Goal: Task Accomplishment & Management: Complete application form

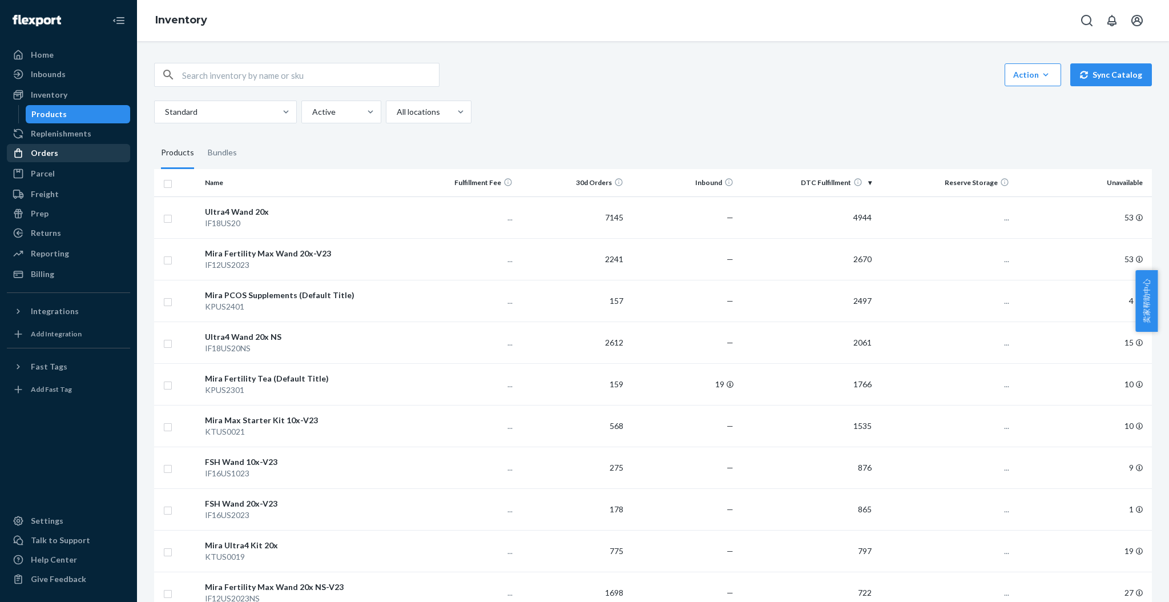
click at [71, 152] on div "Orders" at bounding box center [68, 153] width 121 height 16
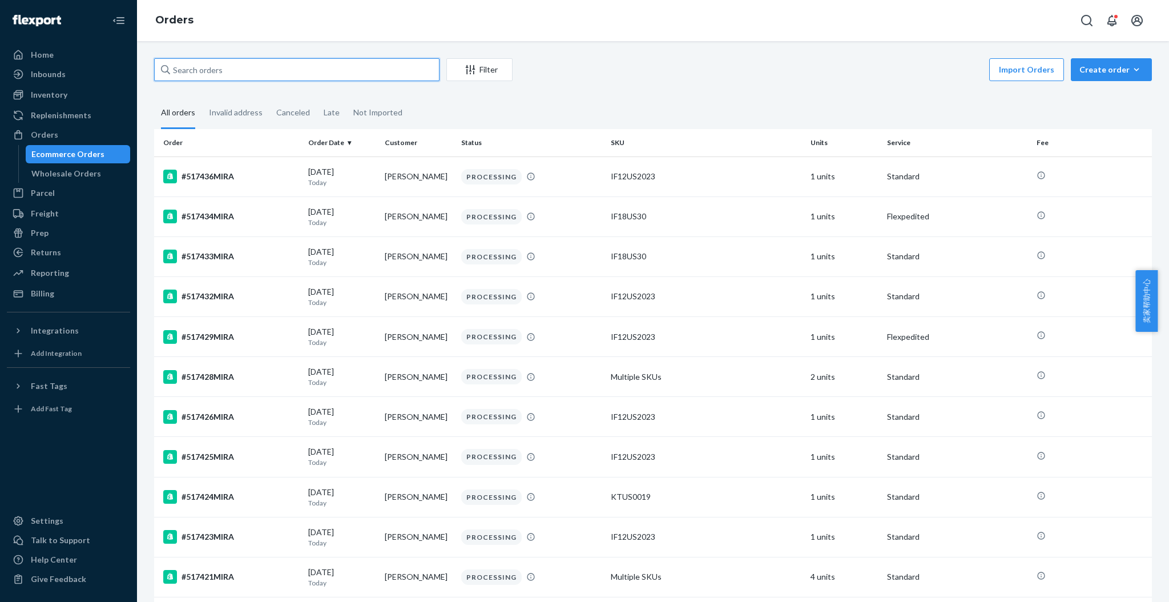
click at [207, 62] on input "text" at bounding box center [296, 69] width 285 height 23
paste input "[PERSON_NAME]"
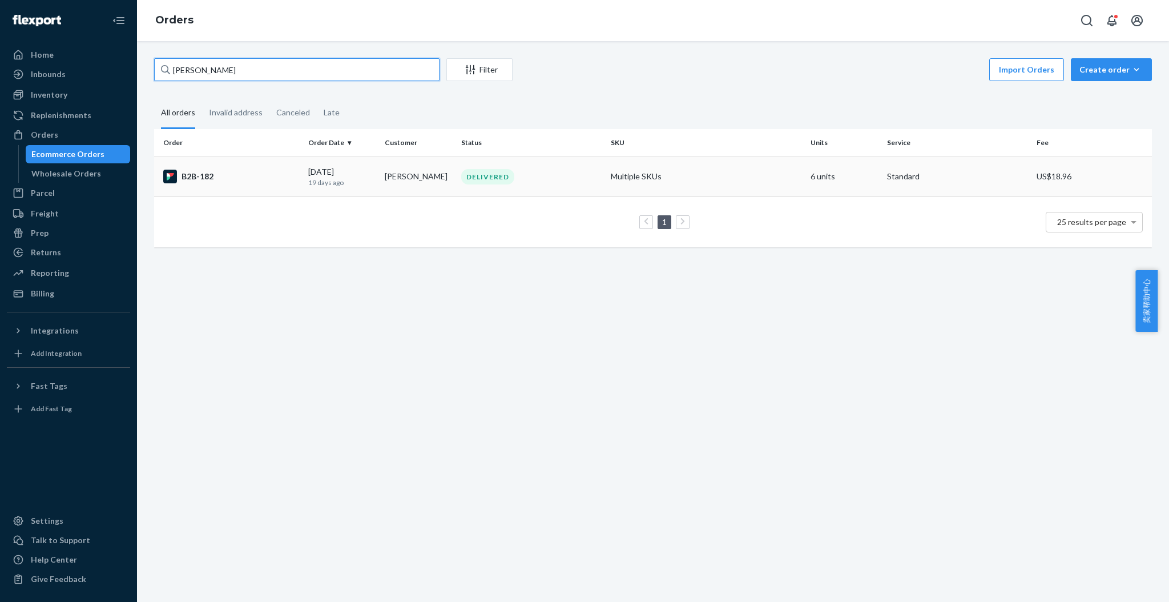
type input "[PERSON_NAME]"
click at [213, 174] on div "B2B-182" at bounding box center [231, 177] width 136 height 14
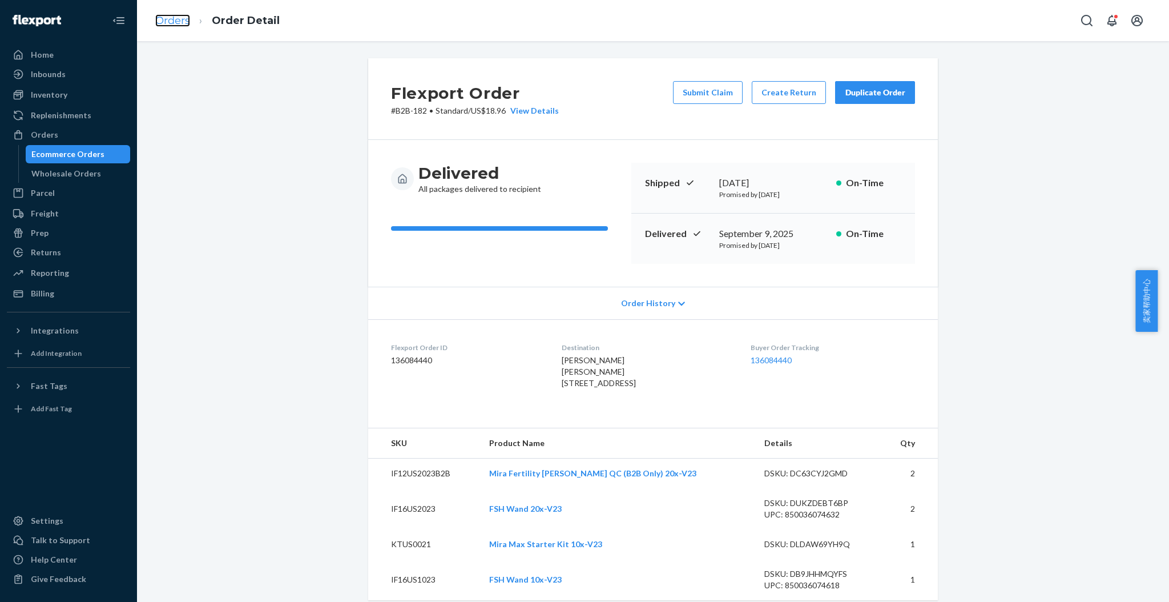
click at [178, 18] on link "Orders" at bounding box center [172, 20] width 35 height 13
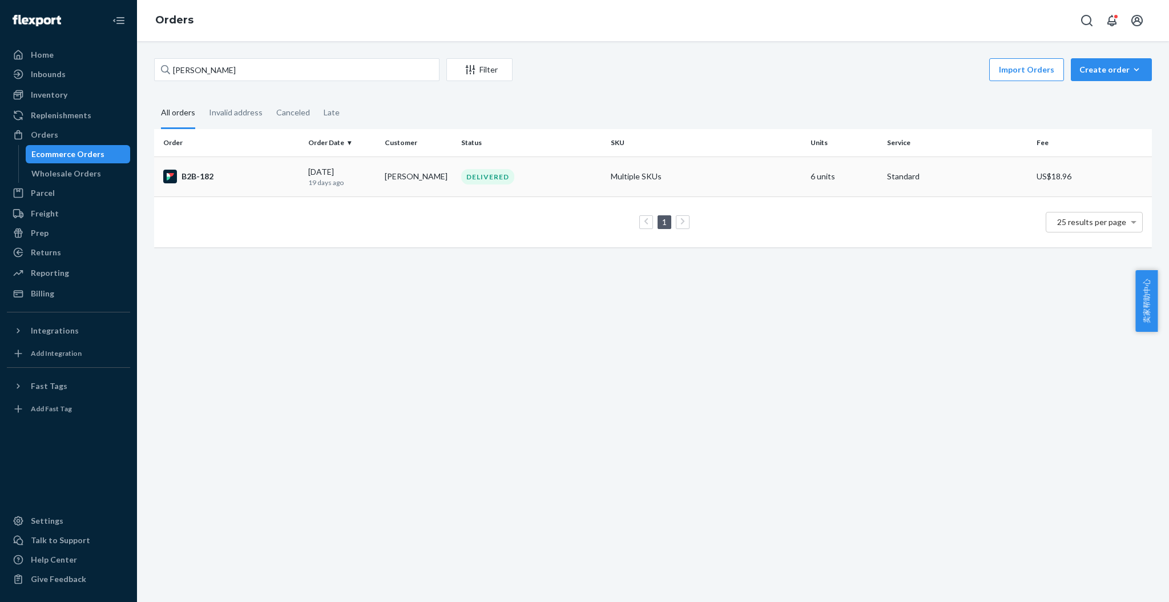
click at [214, 176] on div "B2B-182" at bounding box center [231, 177] width 136 height 14
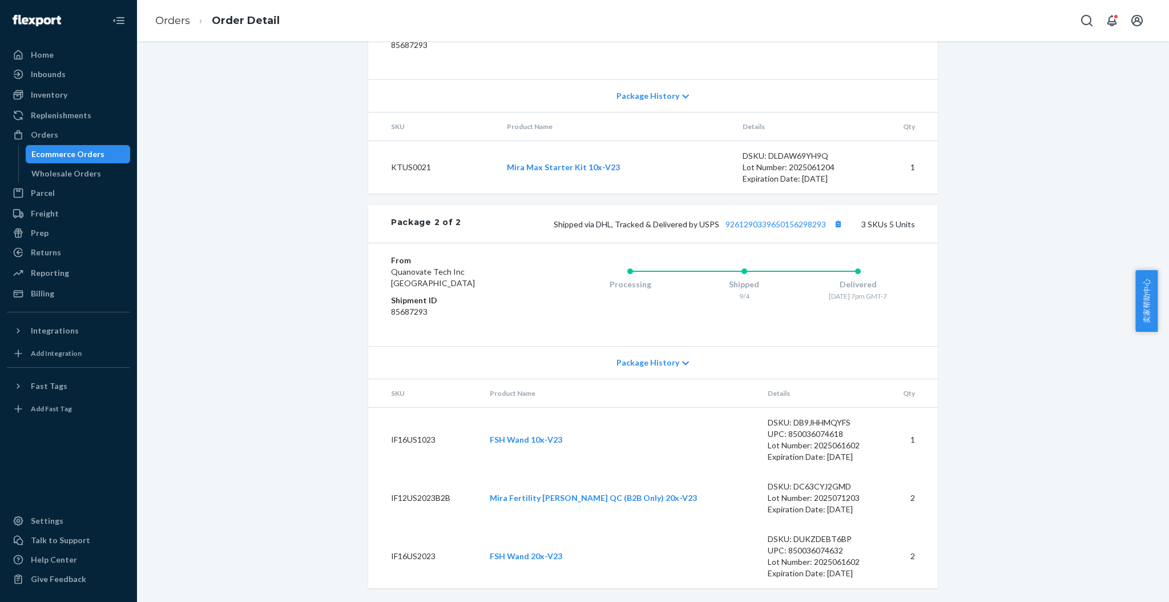
scroll to position [239, 0]
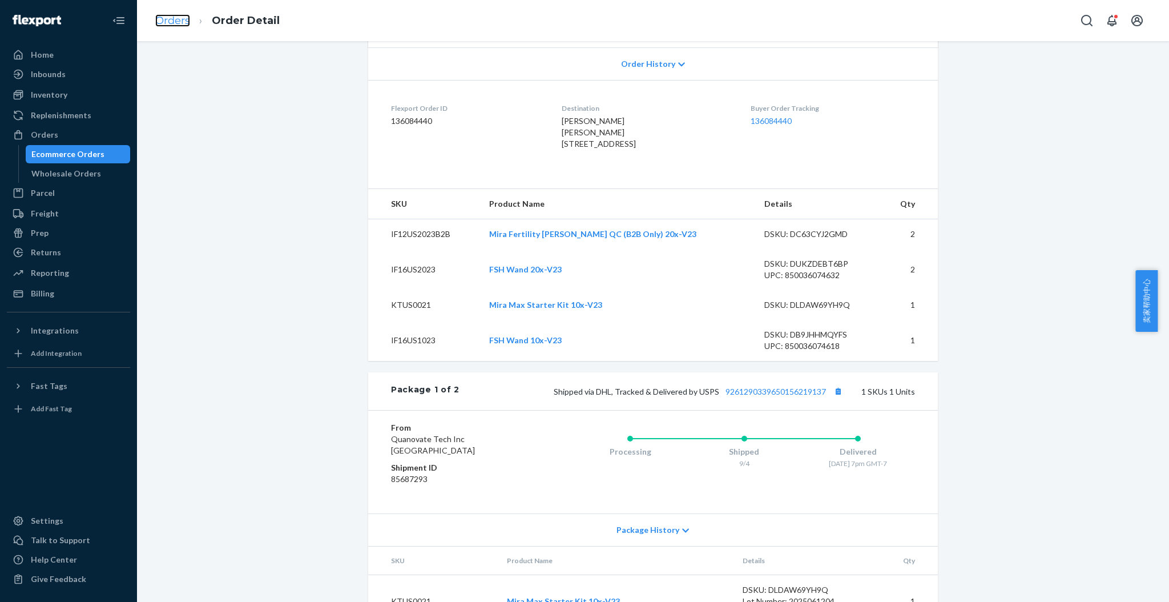
click at [166, 24] on link "Orders" at bounding box center [172, 20] width 35 height 13
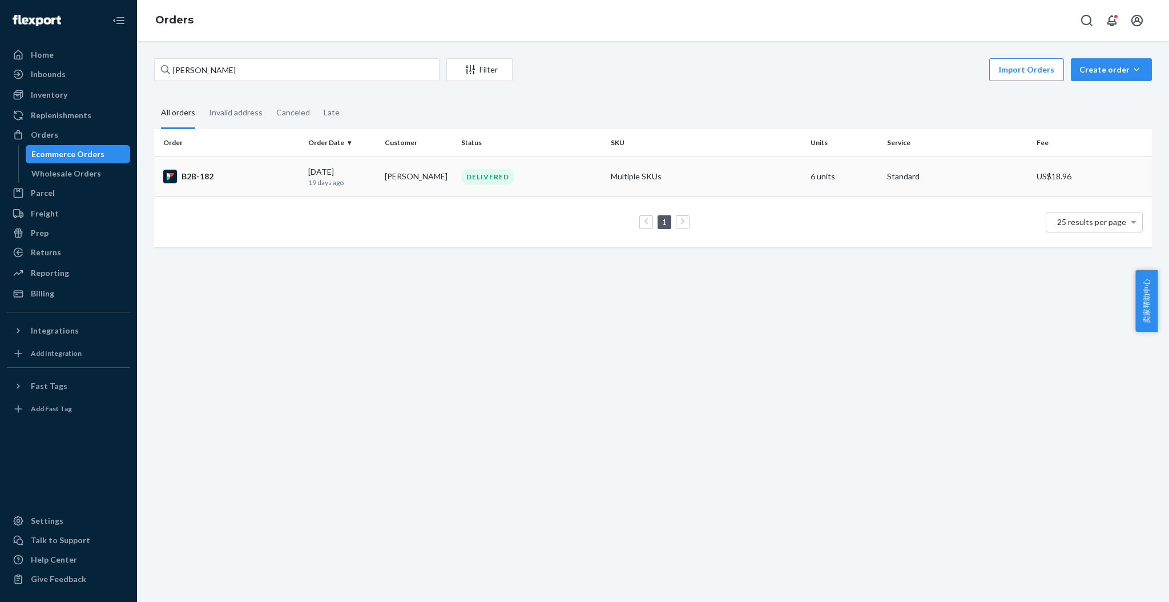
click at [211, 173] on div "B2B-182" at bounding box center [231, 177] width 136 height 14
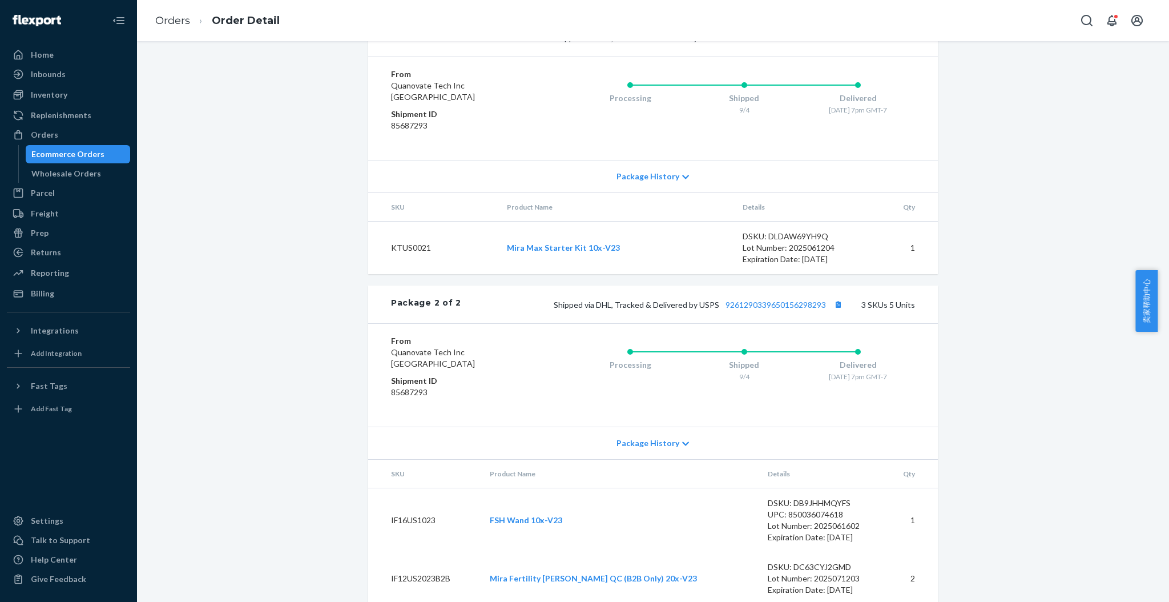
scroll to position [619, 0]
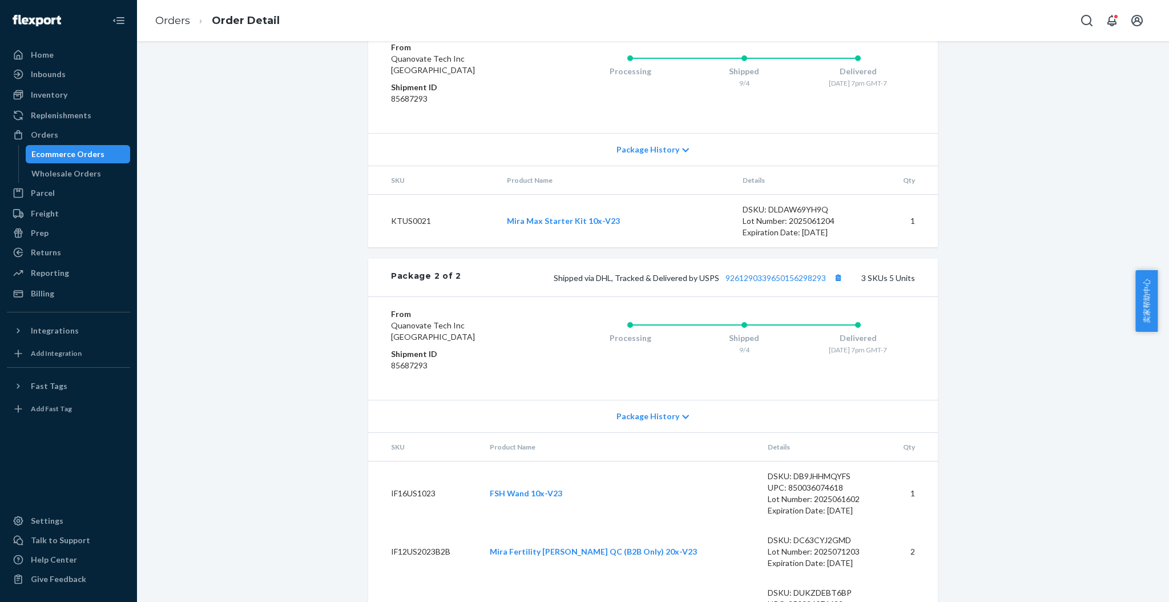
click at [955, 273] on div "Flexport Order # B2B-182 • Standard / US$18.96 View Details Submit Claim Create…" at bounding box center [653, 47] width 1015 height 1216
click at [1006, 299] on div "Flexport Order # B2B-182 • Standard / US$18.96 View Details Submit Claim Create…" at bounding box center [653, 47] width 1015 height 1216
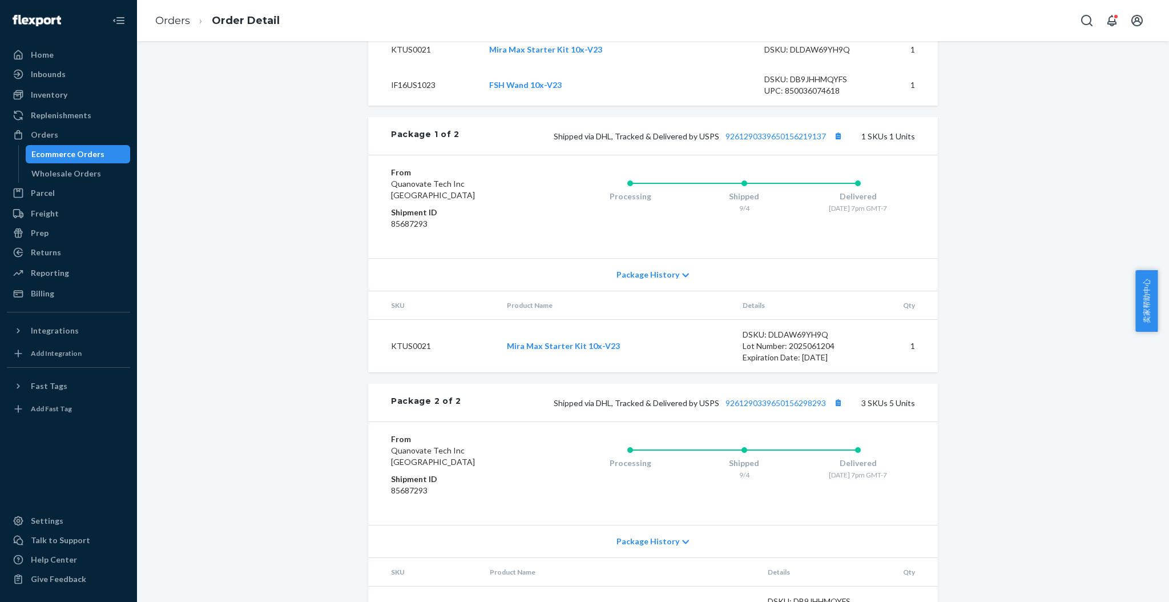
scroll to position [467, 0]
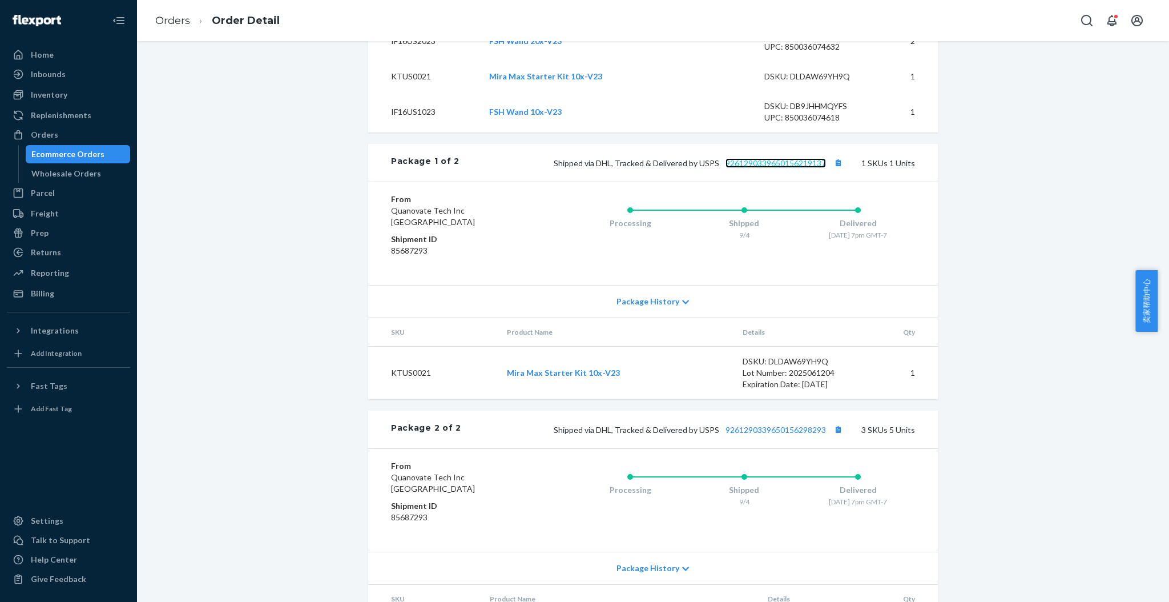
click at [805, 168] on link "9261290339650156219137" at bounding box center [775, 163] width 100 height 10
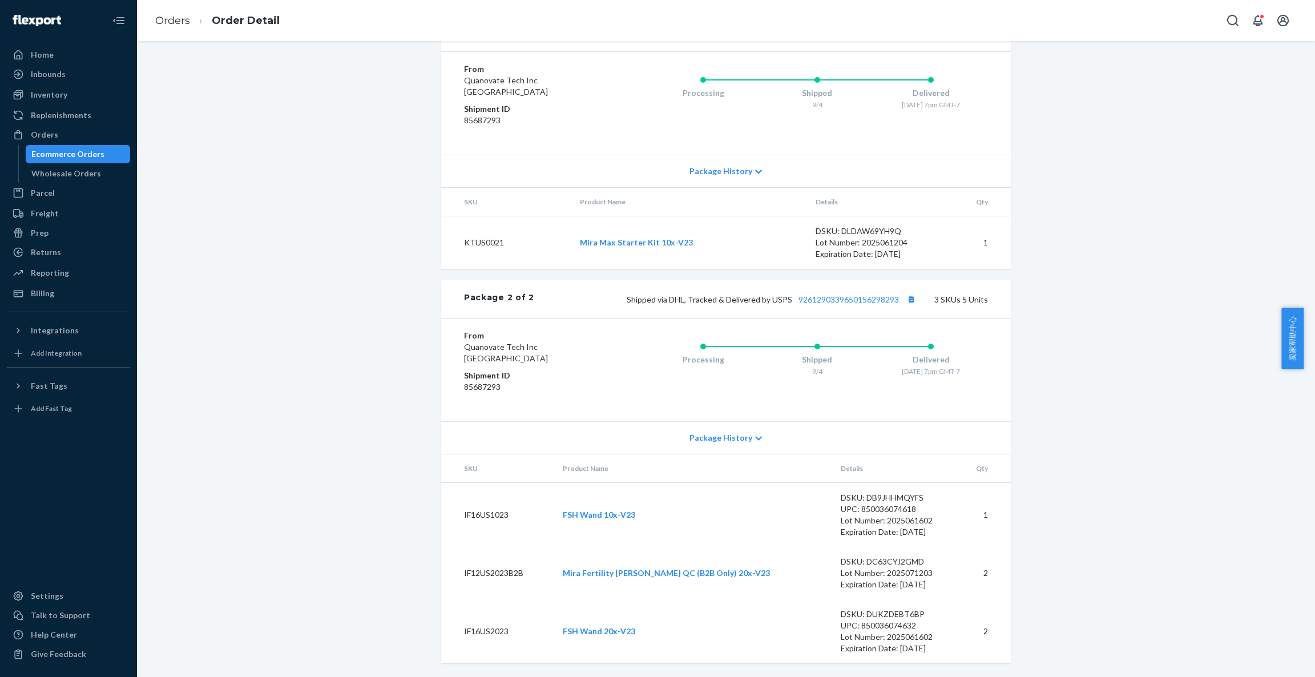
scroll to position [536, 0]
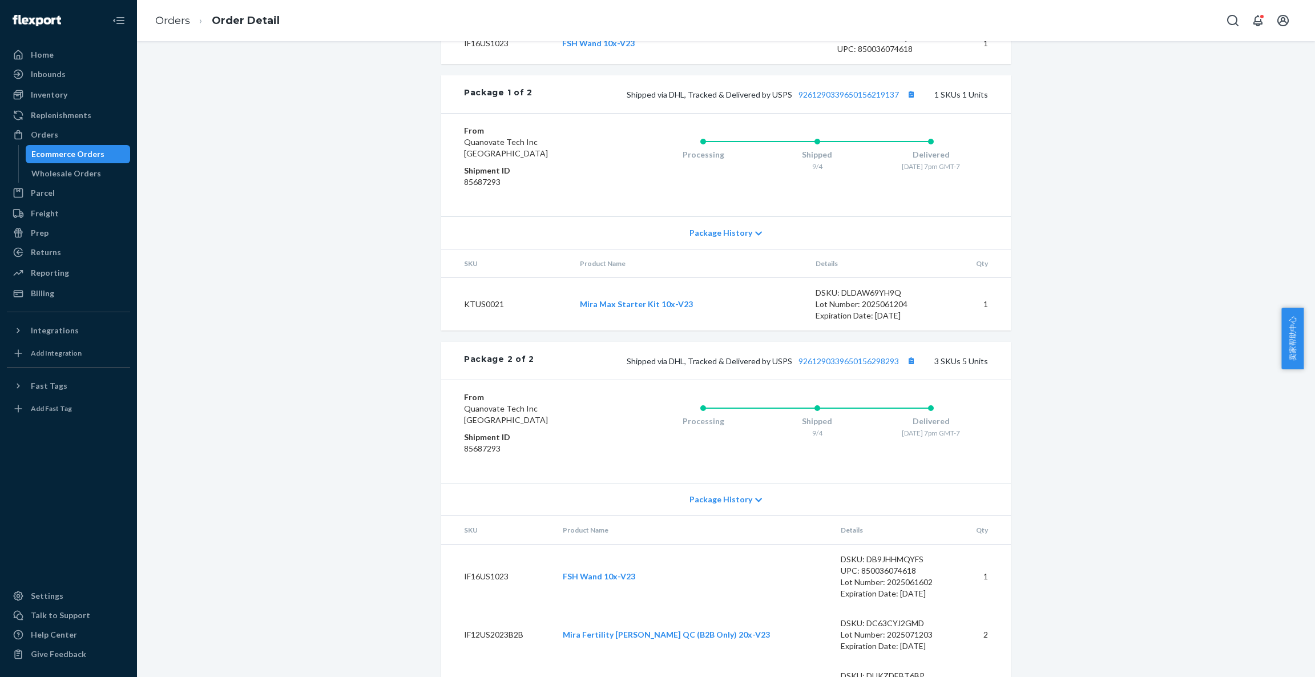
drag, startPoint x: 1311, startPoint y: 330, endPoint x: 1314, endPoint y: 337, distance: 8.2
click at [1168, 337] on div "卖家帮助中心" at bounding box center [1298, 339] width 34 height 62
drag, startPoint x: 1307, startPoint y: 330, endPoint x: 1313, endPoint y: 296, distance: 35.4
click at [1168, 296] on body "Home Inbounds Shipping Plans Problems Inventory Products Replenishments Orders …" at bounding box center [657, 338] width 1315 height 677
click at [1168, 212] on div "Flexport Order # B2B-182 • Standard / US$18.96 View Details Submit Claim Create…" at bounding box center [726, 130] width 1161 height 1216
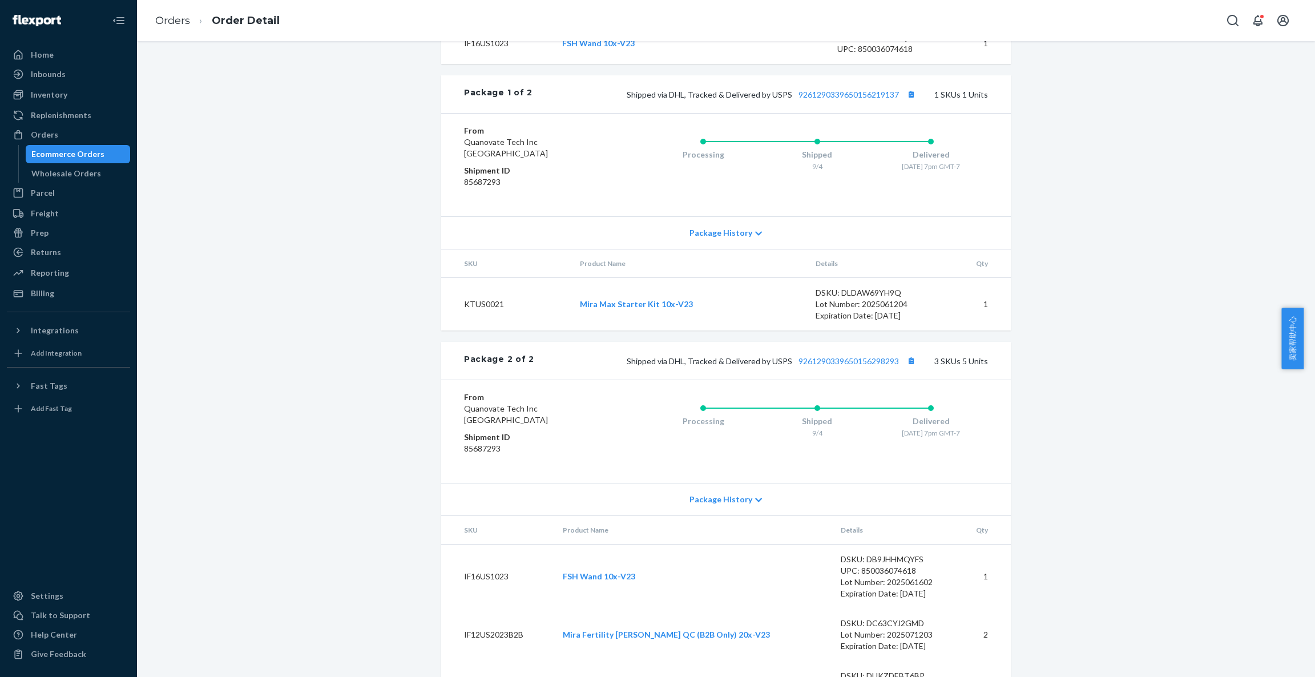
drag, startPoint x: 1307, startPoint y: 349, endPoint x: 1314, endPoint y: 376, distance: 27.7
click at [1168, 376] on body "Home Inbounds Shipping Plans Problems Inventory Products Replenishments Orders …" at bounding box center [657, 338] width 1315 height 677
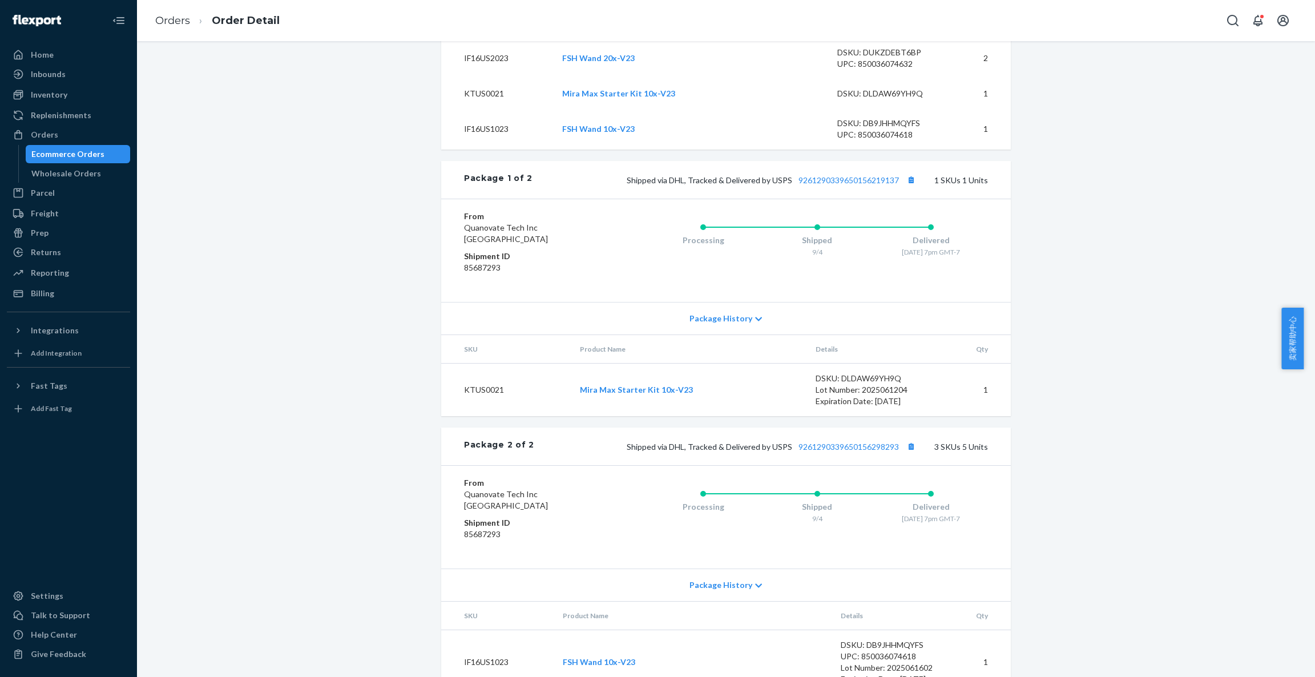
click at [1168, 341] on div "Flexport Order # B2B-182 • Standard / US$18.96 View Details Submit Claim Create…" at bounding box center [726, 216] width 1161 height 1216
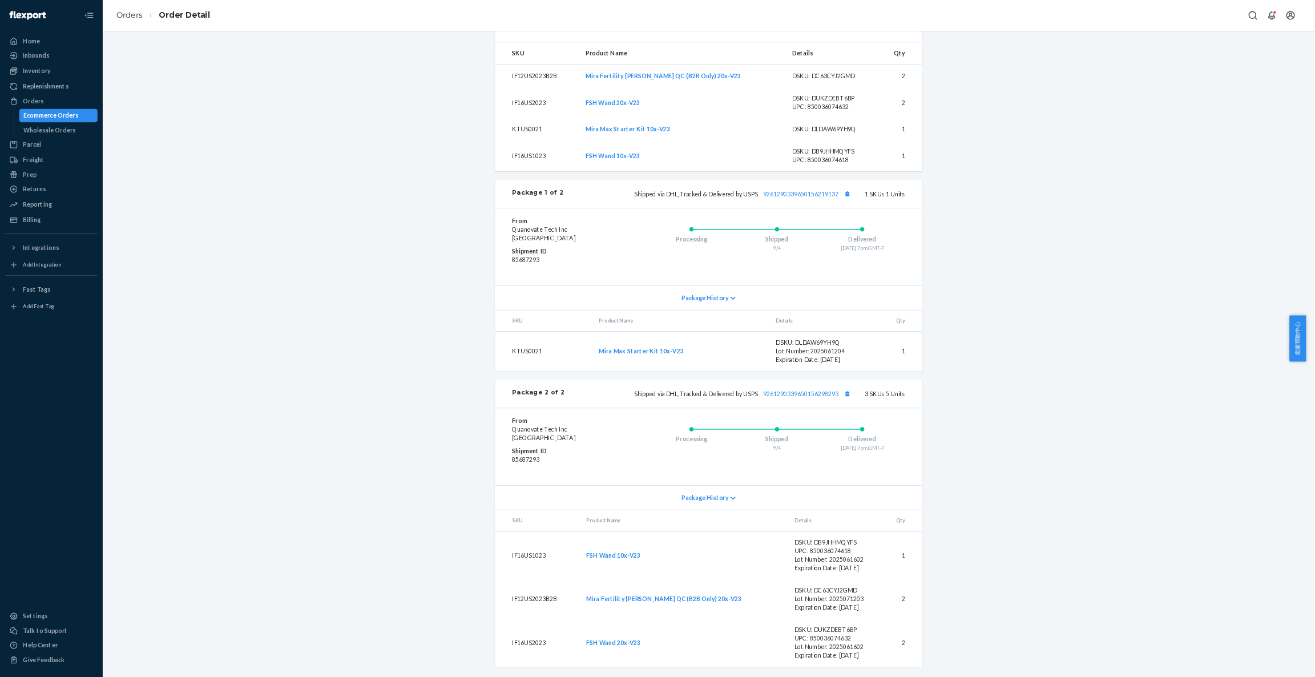
scroll to position [399, 0]
click at [1168, 397] on div "Flexport Order # B2B-182 • Standard / US$18.96 View Details Submit Claim Create…" at bounding box center [945, 295] width 1599 height 1216
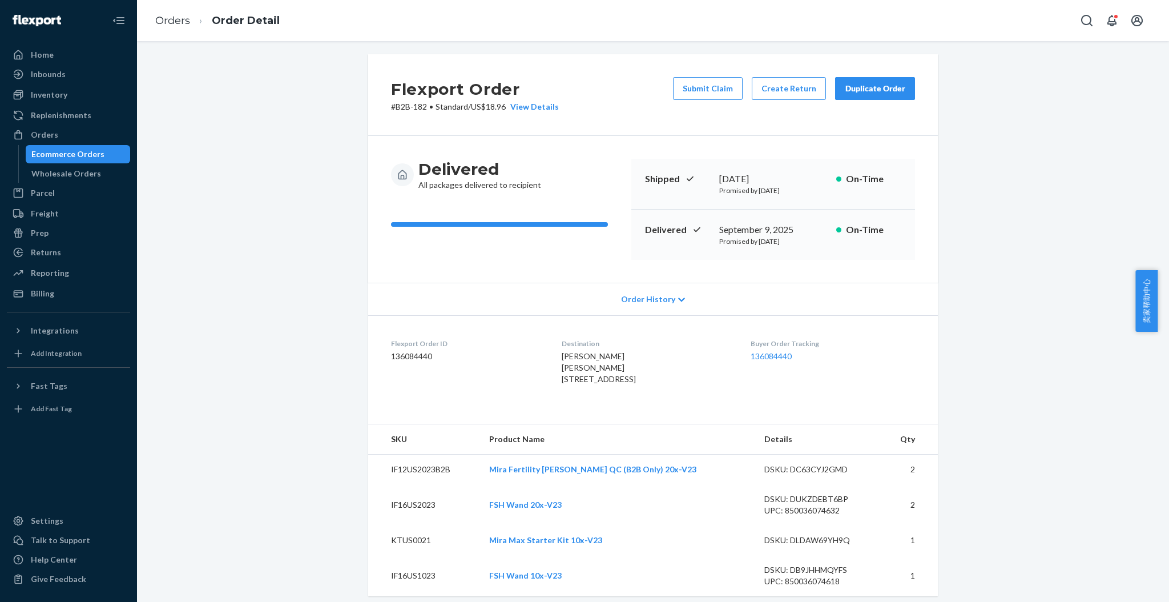
scroll to position [0, 0]
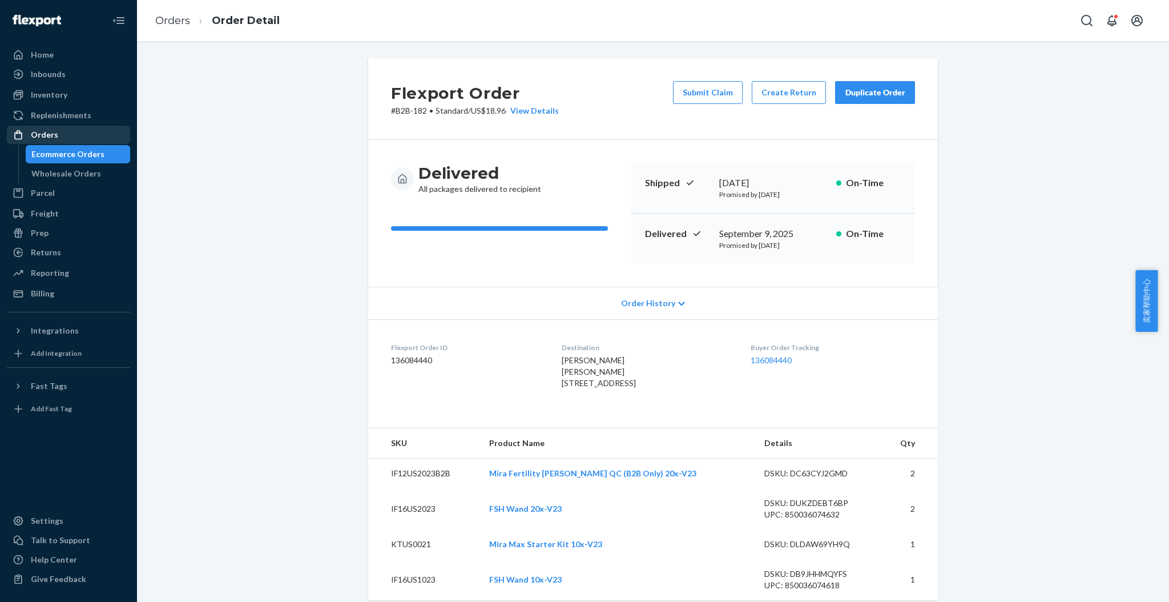
click at [49, 132] on div "Orders" at bounding box center [44, 134] width 27 height 11
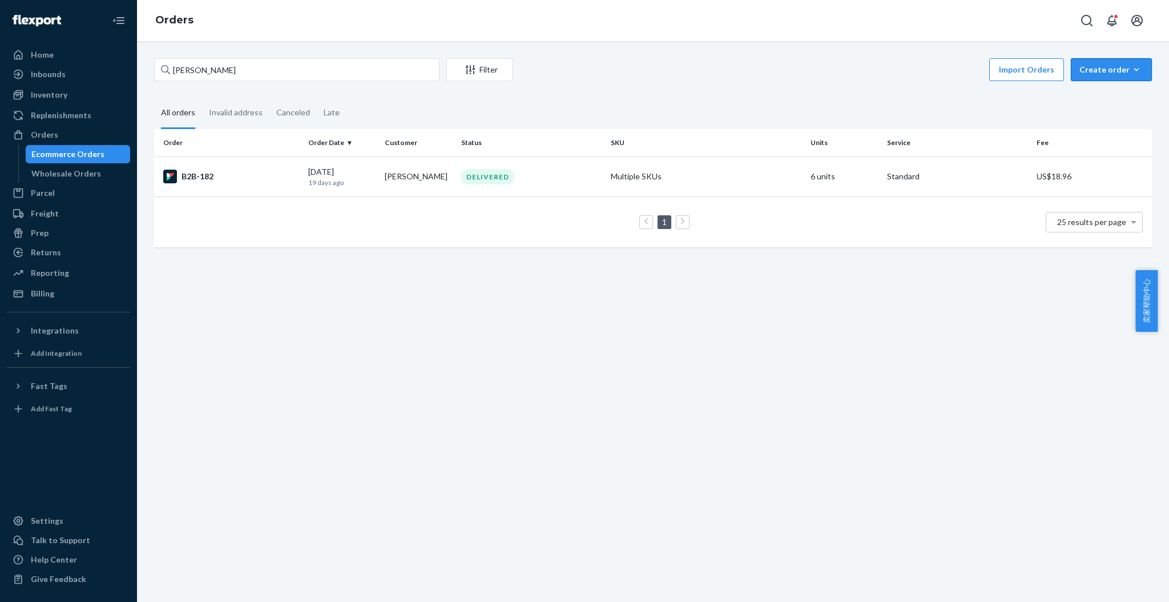
click at [1083, 65] on div "Create order" at bounding box center [1111, 69] width 64 height 11
click at [1083, 96] on span "Ecommerce order" at bounding box center [1118, 97] width 71 height 8
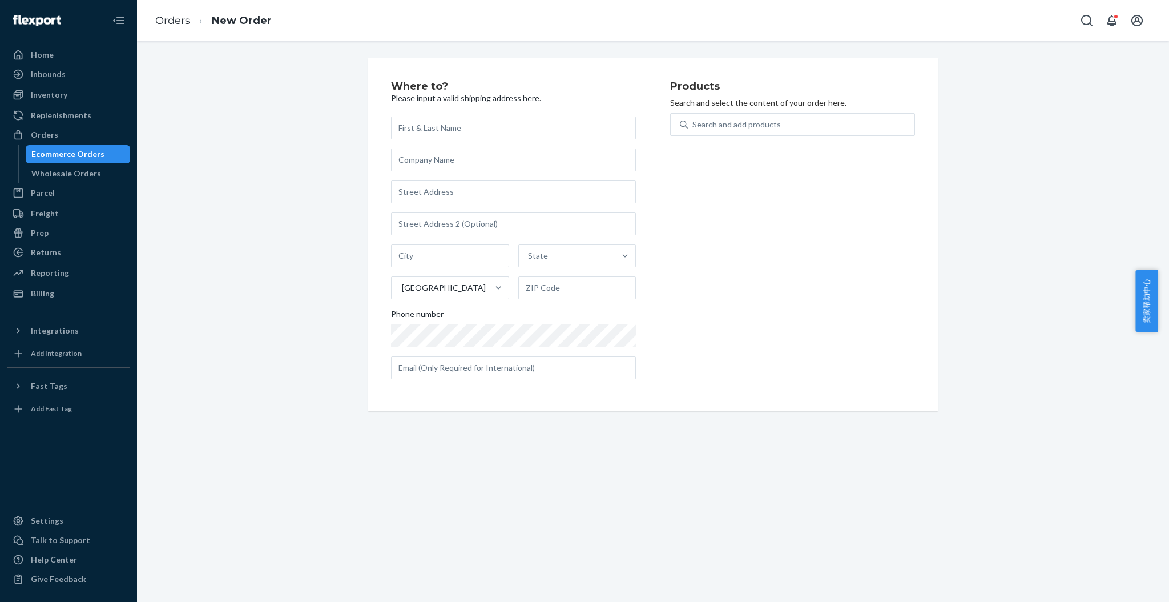
click at [463, 127] on input "text" at bounding box center [513, 127] width 245 height 23
type input "p"
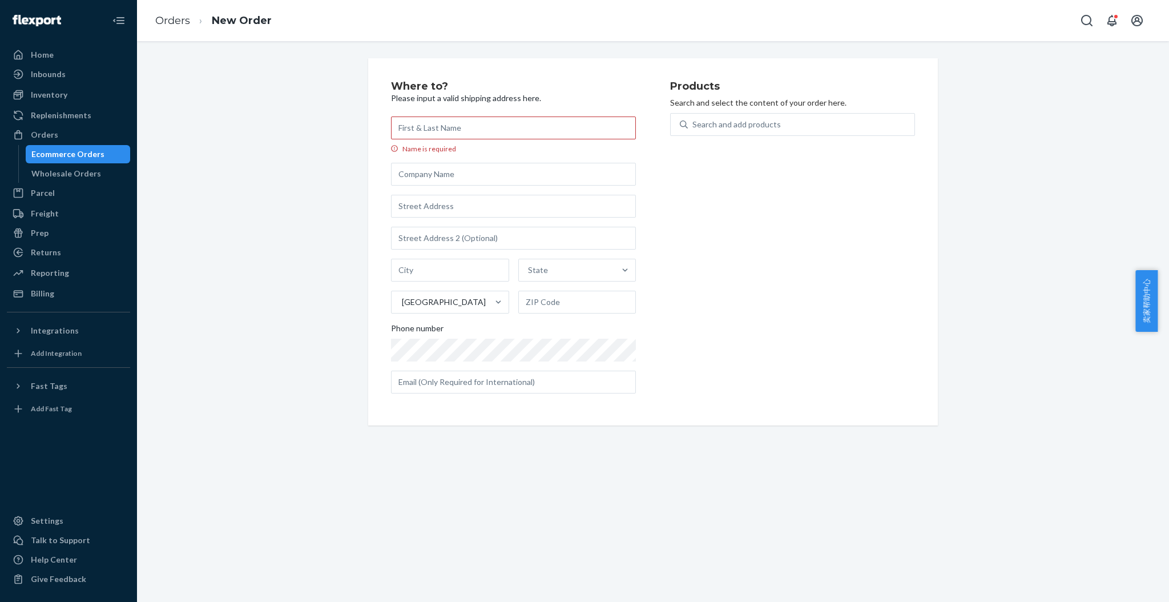
click at [966, 324] on div "Where to? Please input a valid shipping address here. Name is required State Un…" at bounding box center [653, 241] width 1015 height 367
click at [451, 170] on input "text" at bounding box center [513, 174] width 245 height 23
paste input "OVA Study [STREET_ADDRESS][US_STATE]"
type input "OVA Study [STREET_ADDRESS][US_STATE]"
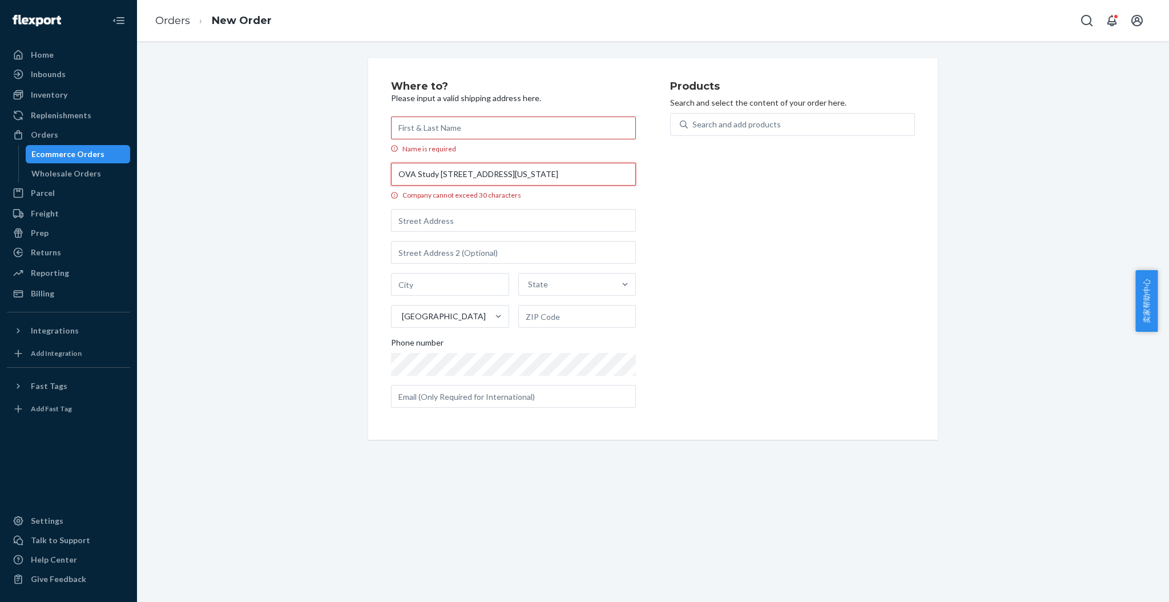
drag, startPoint x: 619, startPoint y: 180, endPoint x: 326, endPoint y: 180, distance: 292.2
click at [326, 180] on div "Where to? Please input a valid shipping address here. Name is required OVA Stud…" at bounding box center [653, 248] width 1015 height 381
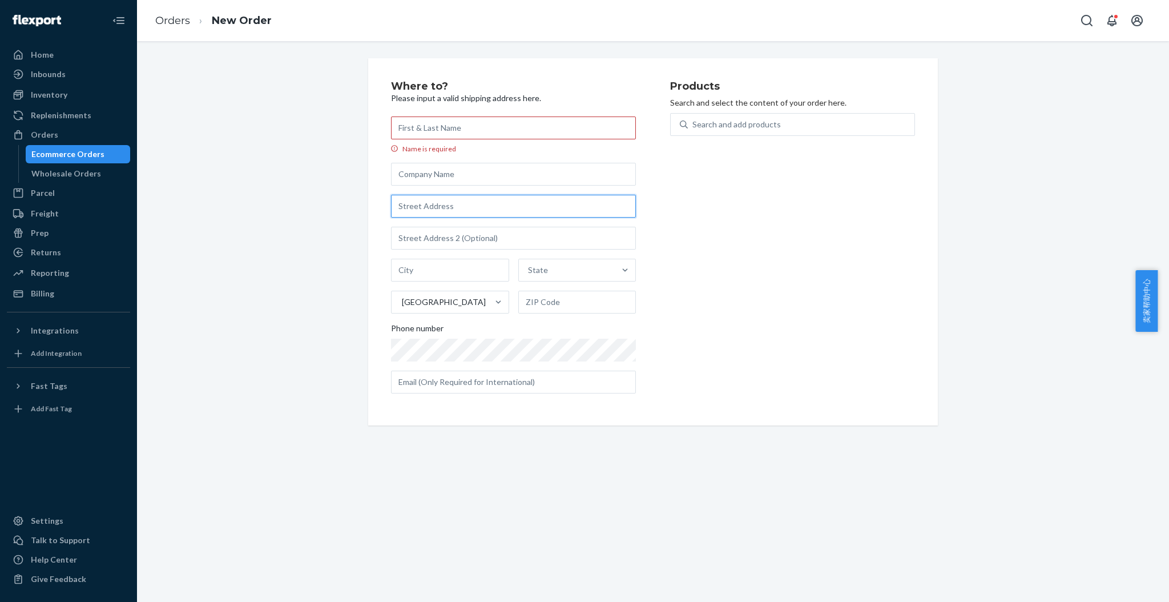
paste input "OVA Study [STREET_ADDRESS][US_STATE]"
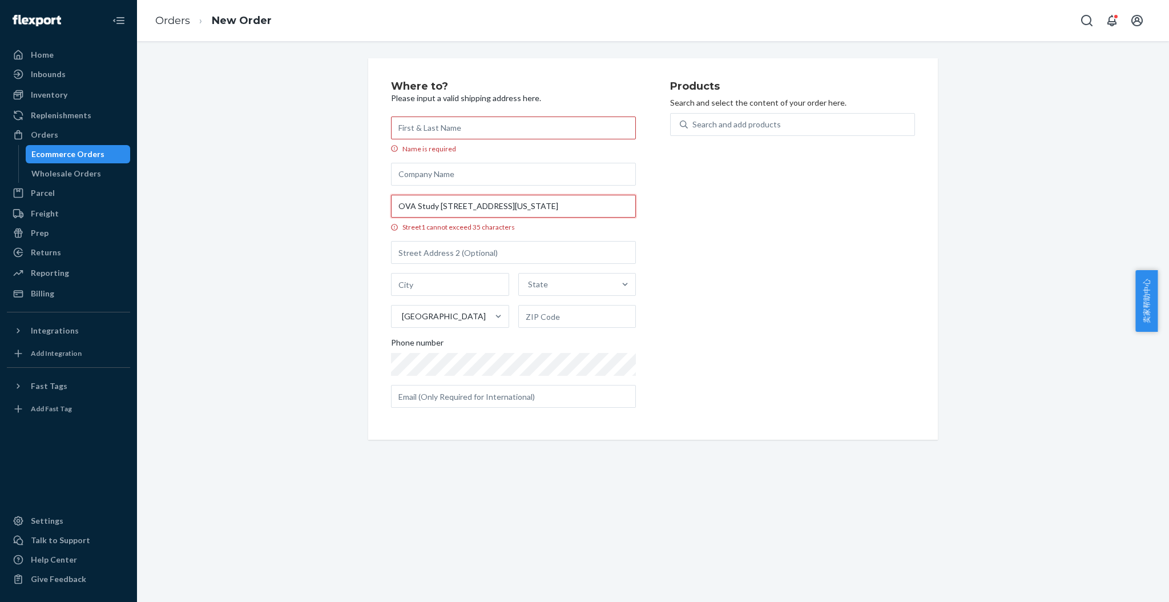
scroll to position [0, 48]
type input "OVA Study [STREET_ADDRESS][US_STATE]"
click at [468, 128] on input "Name is required" at bounding box center [513, 127] width 245 height 23
type input "o"
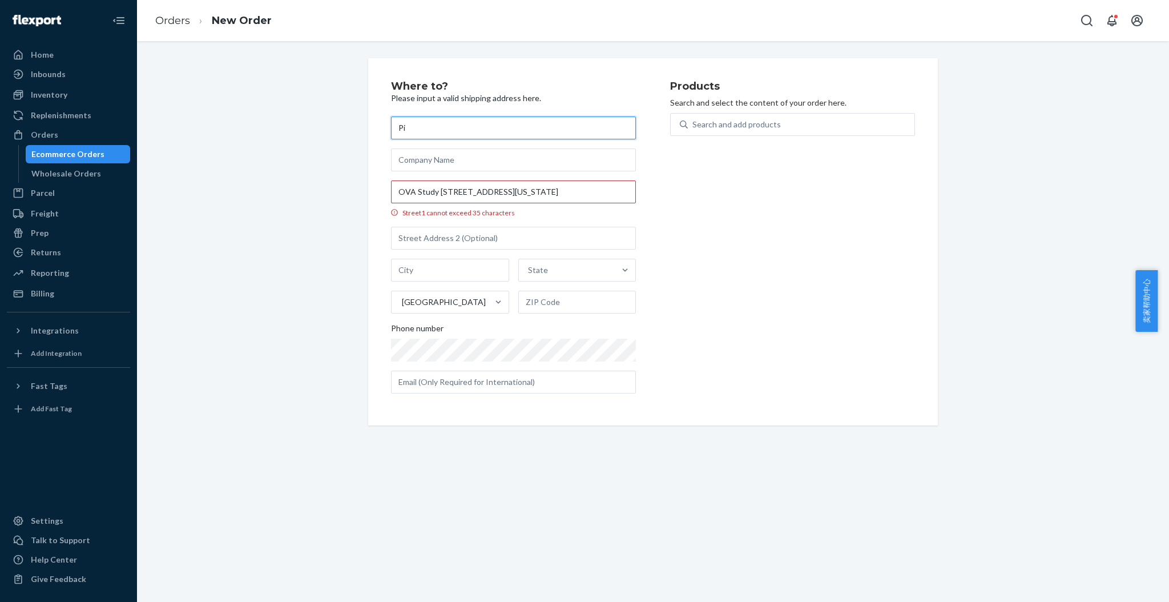
type input "P"
type input "ping"
type input "A"
click at [614, 195] on input "OVA Study [STREET_ADDRESS][US_STATE]" at bounding box center [513, 191] width 245 height 23
type input "OVA Study [STREET_ADDRESS][US_STATE]"
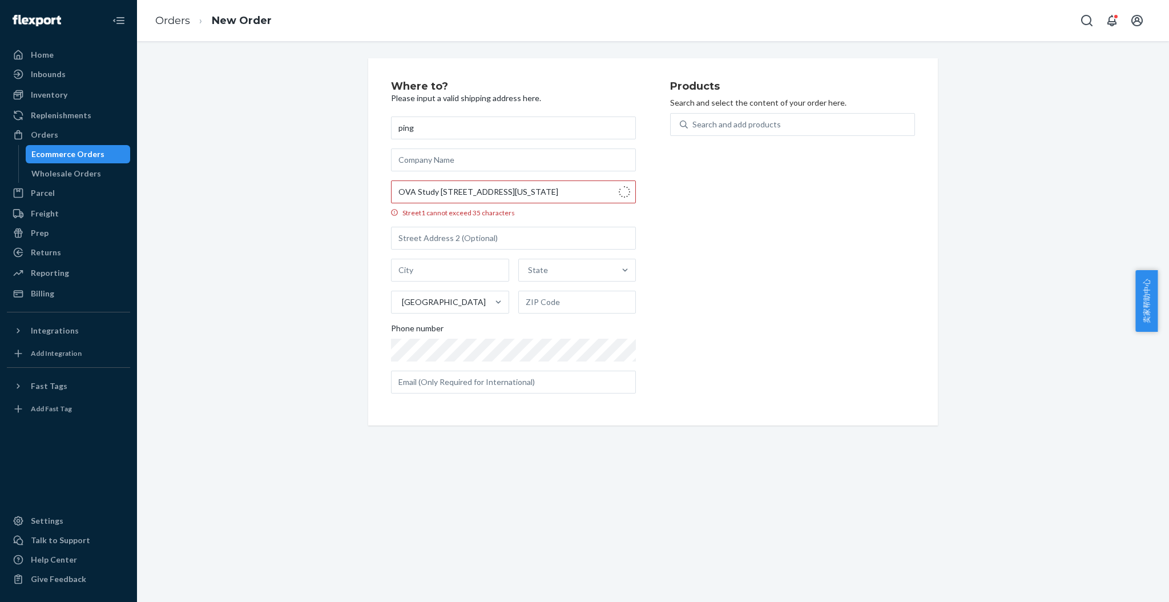
type input "[GEOGRAPHIC_DATA]"
type input "94158"
type input "[STREET_ADDRESS][US_STATE]"
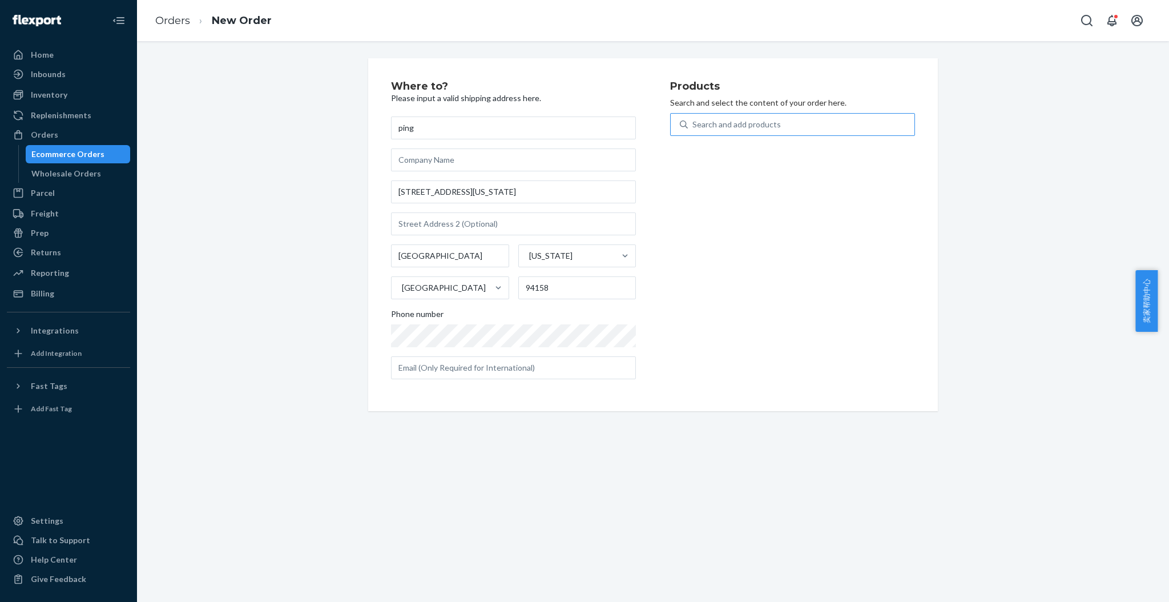
click at [741, 126] on div "Search and add products" at bounding box center [736, 124] width 88 height 11
click at [693, 126] on input "Search and add products" at bounding box center [692, 124] width 1 height 11
type input "k"
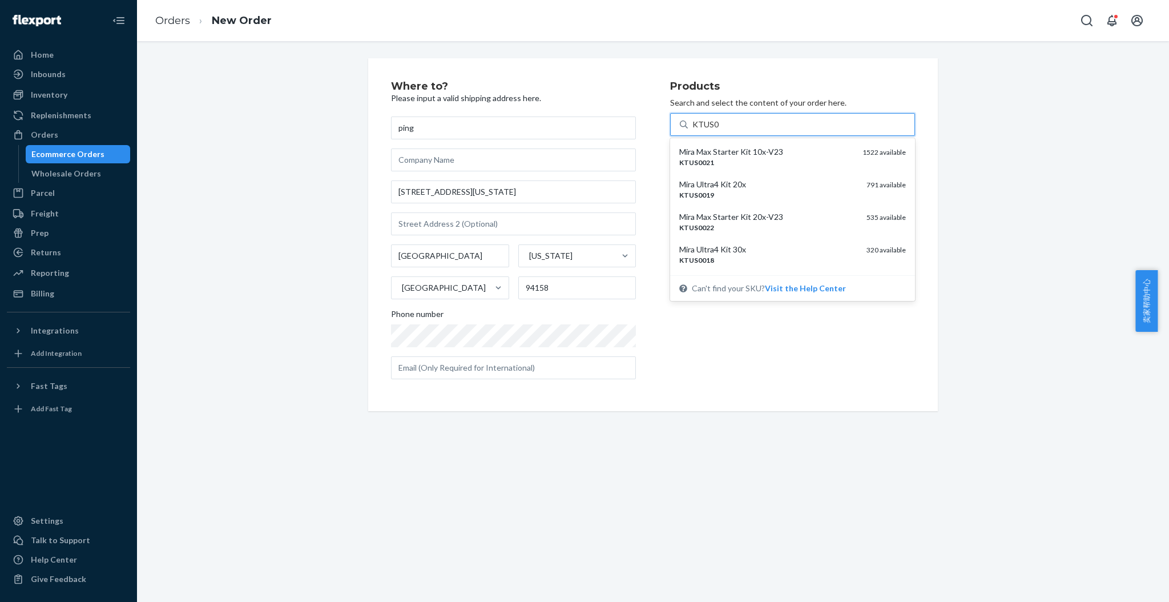
type input "KTUS00"
click at [729, 219] on div "Mira Max Starter Kit 20x-V23" at bounding box center [768, 216] width 178 height 11
click at [723, 130] on input "KTUS00" at bounding box center [707, 124] width 31 height 11
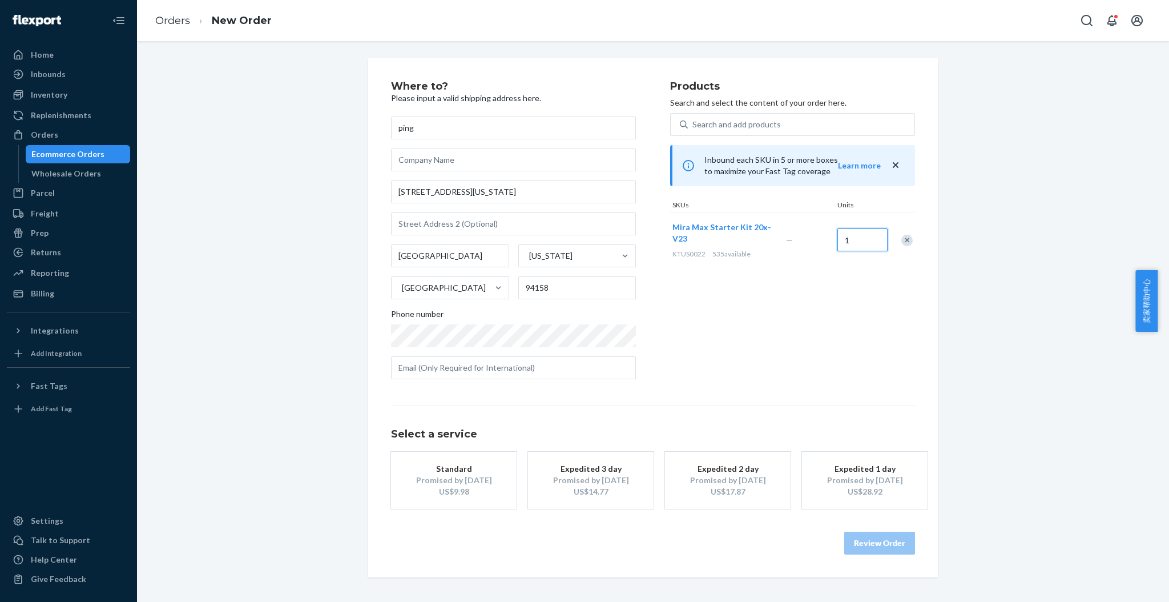
click at [851, 245] on input "1" at bounding box center [862, 239] width 50 height 23
click at [826, 365] on div "Products Search and select the content of your order here. Search and add produ…" at bounding box center [792, 234] width 245 height 307
click at [768, 284] on div "Products Search and select the content of your order here. Search and add produ…" at bounding box center [792, 234] width 245 height 307
click at [863, 240] on input "20" at bounding box center [862, 239] width 50 height 23
type input "1"
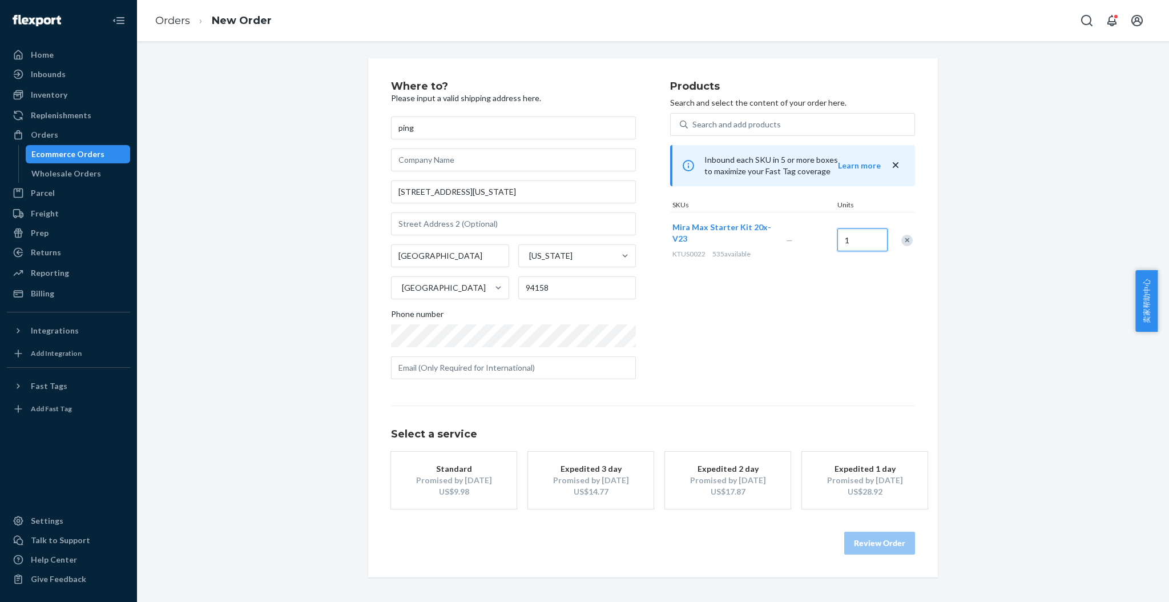
click at [853, 243] on input "1" at bounding box center [862, 239] width 50 height 23
click at [856, 240] on input "2" at bounding box center [862, 239] width 50 height 23
click at [856, 240] on input "3" at bounding box center [862, 239] width 50 height 23
click at [854, 240] on input "10" at bounding box center [862, 239] width 50 height 23
click at [851, 237] on input "20" at bounding box center [862, 239] width 50 height 23
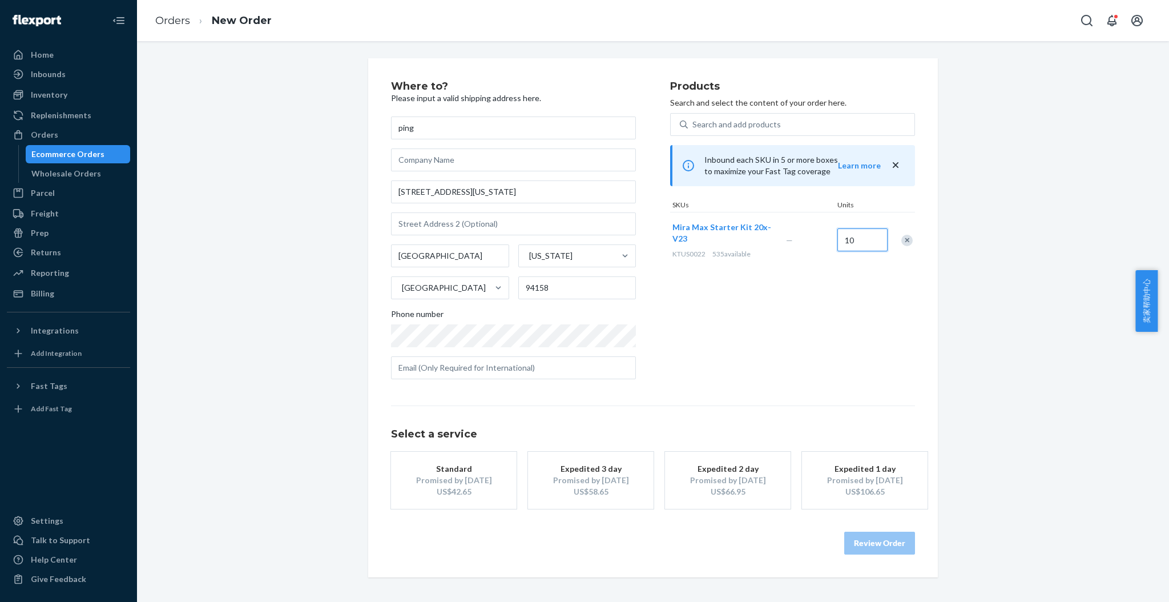
click at [850, 237] on input "10" at bounding box center [862, 239] width 50 height 23
click at [852, 238] on input "15" at bounding box center [862, 239] width 50 height 23
click at [856, 237] on input "180" at bounding box center [862, 239] width 50 height 23
click at [856, 237] on input "200" at bounding box center [862, 239] width 50 height 23
type input "20"
